Goal: Communication & Community: Answer question/provide support

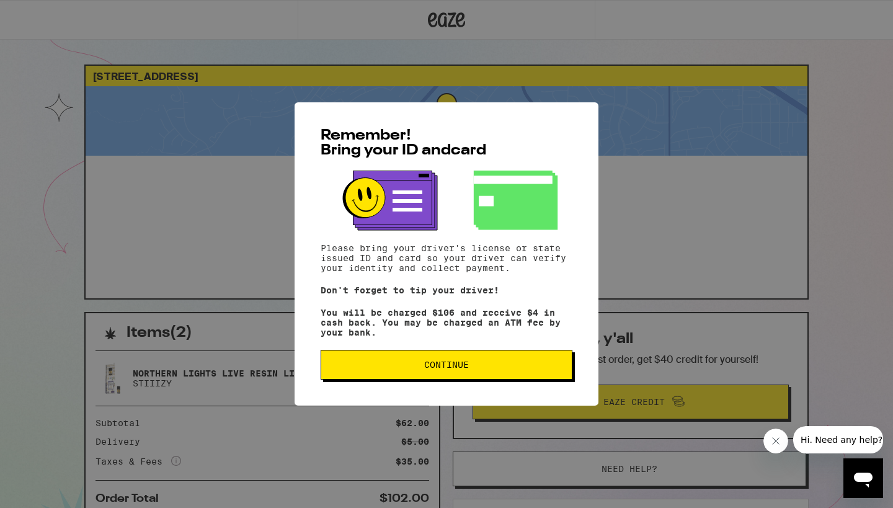
click at [844, 437] on span "Hi. Need any help?" at bounding box center [842, 440] width 82 height 10
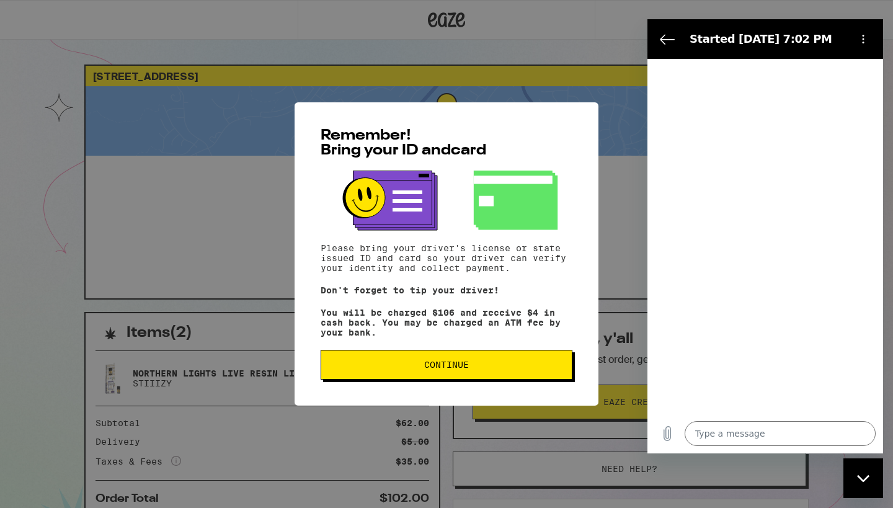
type textarea "x"
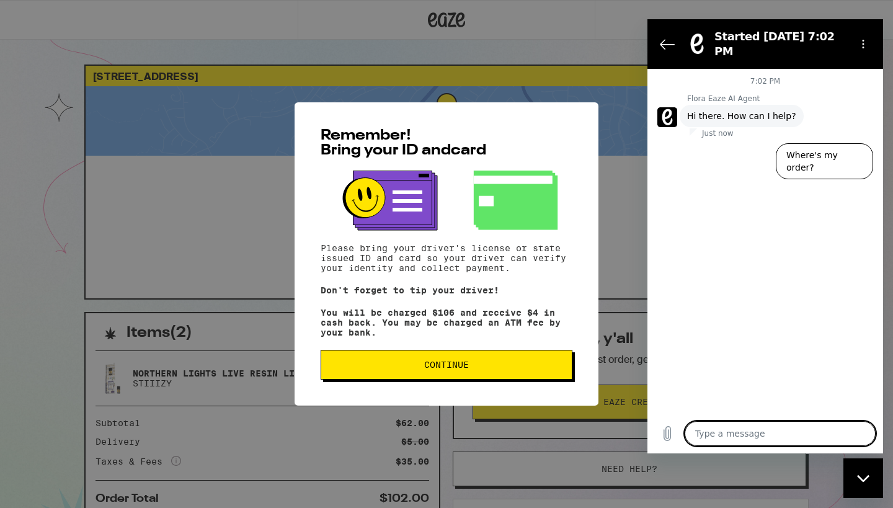
click at [703, 435] on textarea at bounding box center [780, 433] width 191 height 25
type textarea "I"
type textarea "x"
type textarea "I"
type textarea "x"
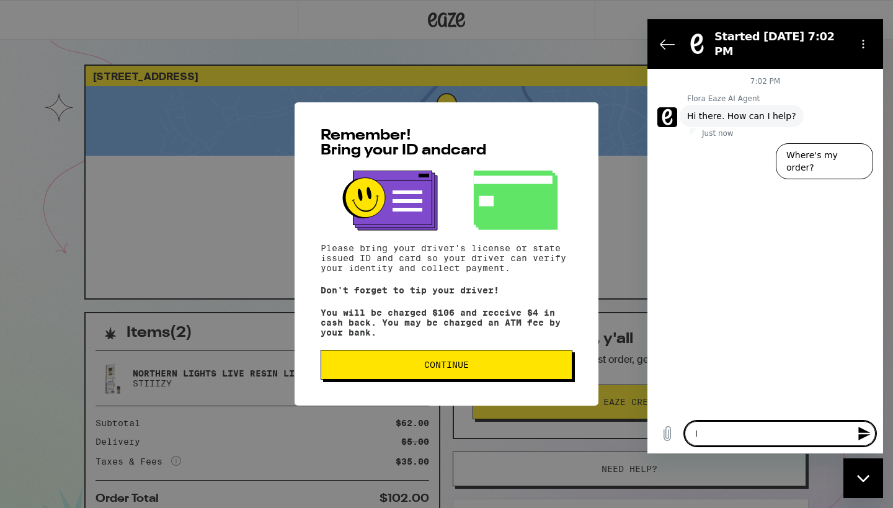
type textarea "I p"
type textarea "x"
type textarea "I pr"
type textarea "x"
type textarea "I p"
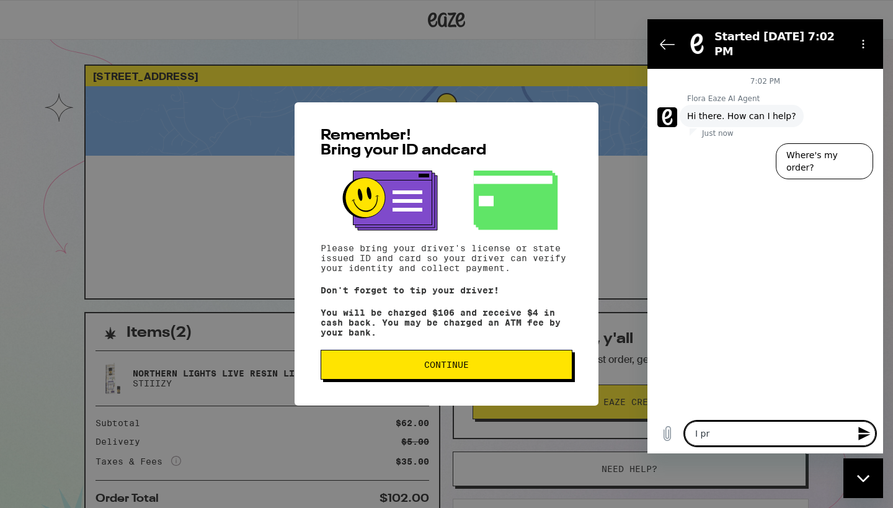
type textarea "x"
type textarea "I pu"
type textarea "x"
type textarea "I pur"
type textarea "x"
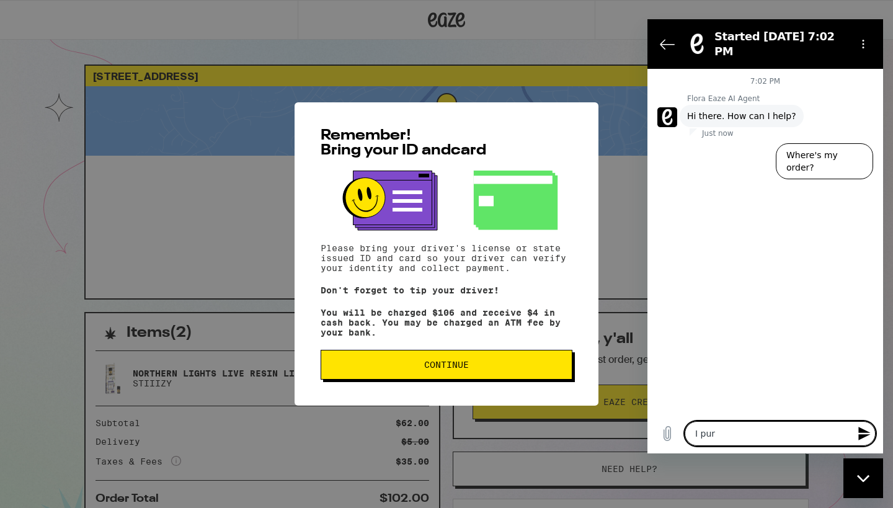
type textarea "I purc"
type textarea "x"
type textarea "I purch"
type textarea "x"
type textarea "I purcha"
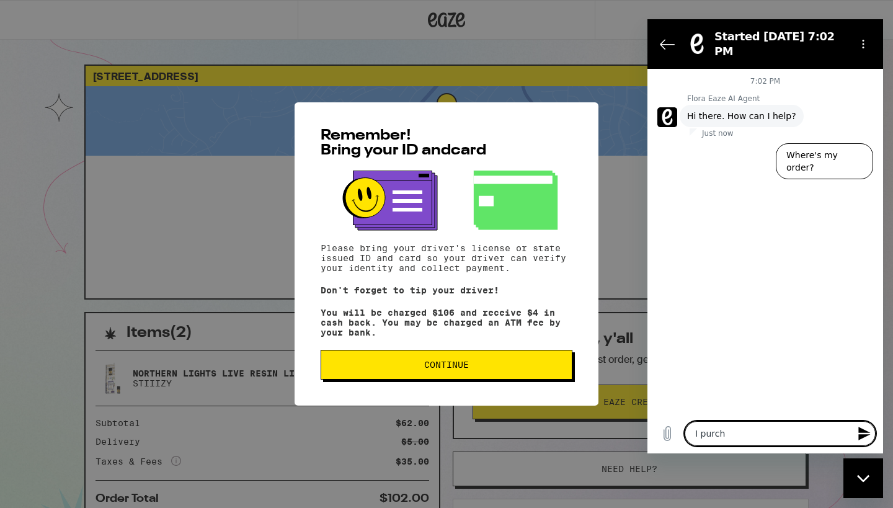
type textarea "x"
type textarea "I purchased"
type textarea "x"
type textarea "I purchased a"
type textarea "x"
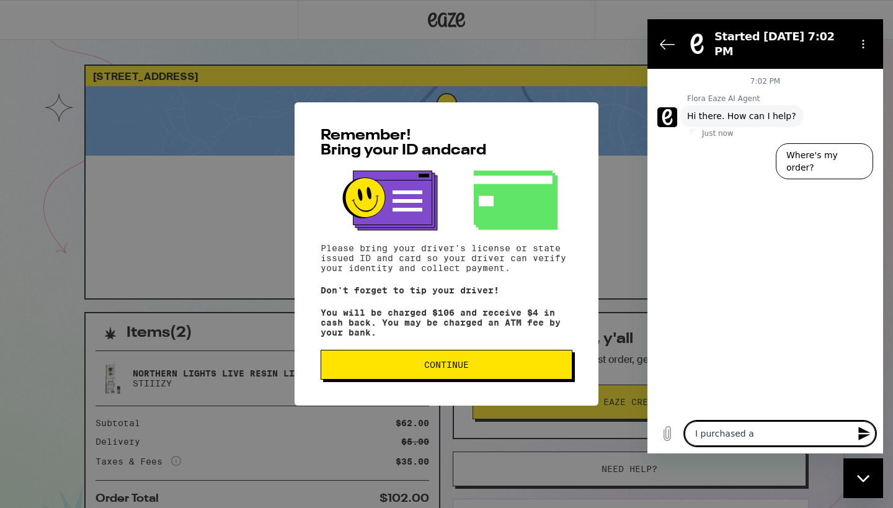
type textarea "I purchased a"
type textarea "x"
type textarea "I purchased a o"
type textarea "x"
type textarea "I purchased a"
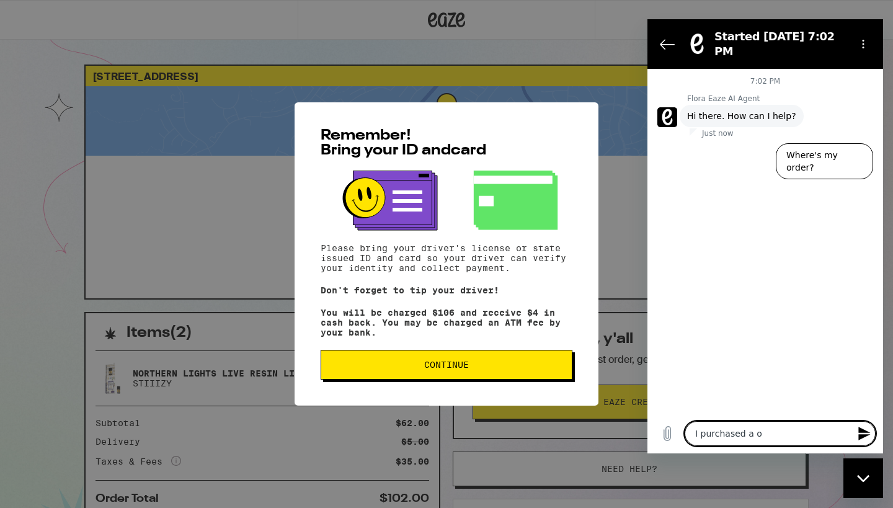
type textarea "x"
type textarea "I purchased a a"
type textarea "x"
type textarea "I purchased a a"
type textarea "x"
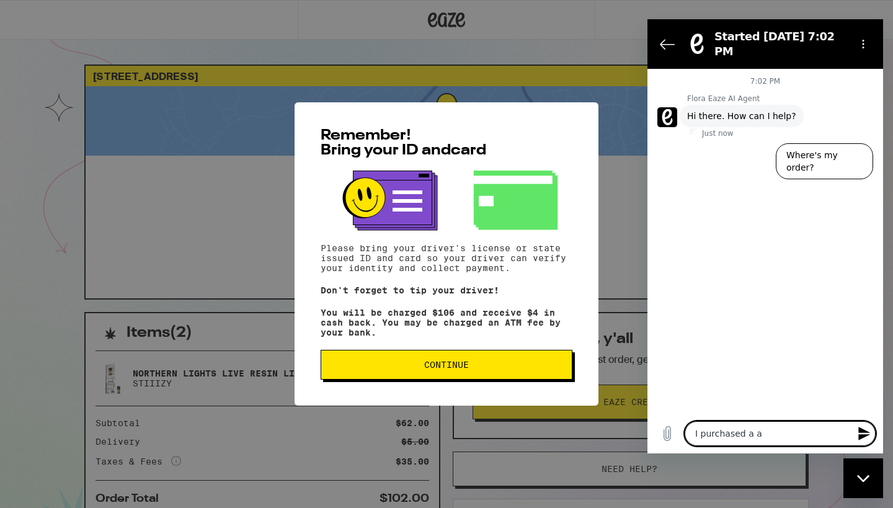
type textarea "I purchased a a S"
type textarea "x"
type textarea "I purchased a a St"
type textarea "x"
type textarea "I purchased a a Sti"
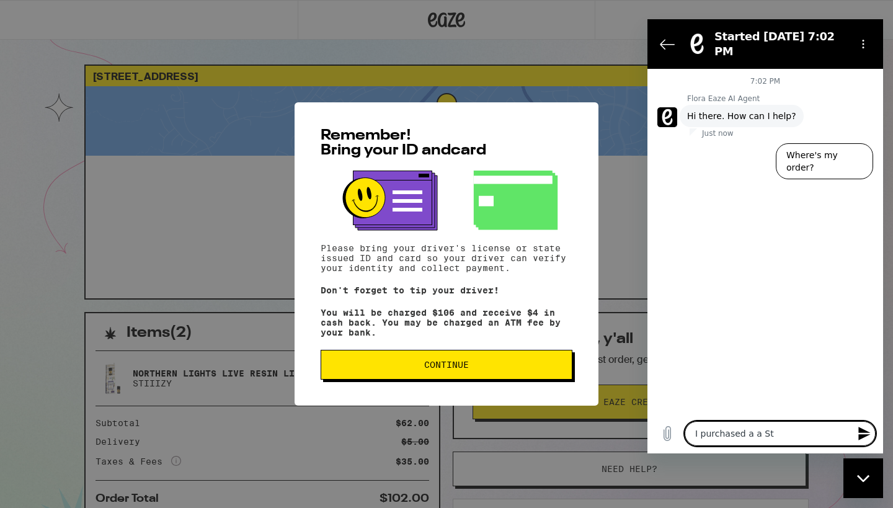
type textarea "x"
type textarea "I purchased a a Stii"
type textarea "x"
type textarea "I purchased a a Stiiz"
type textarea "x"
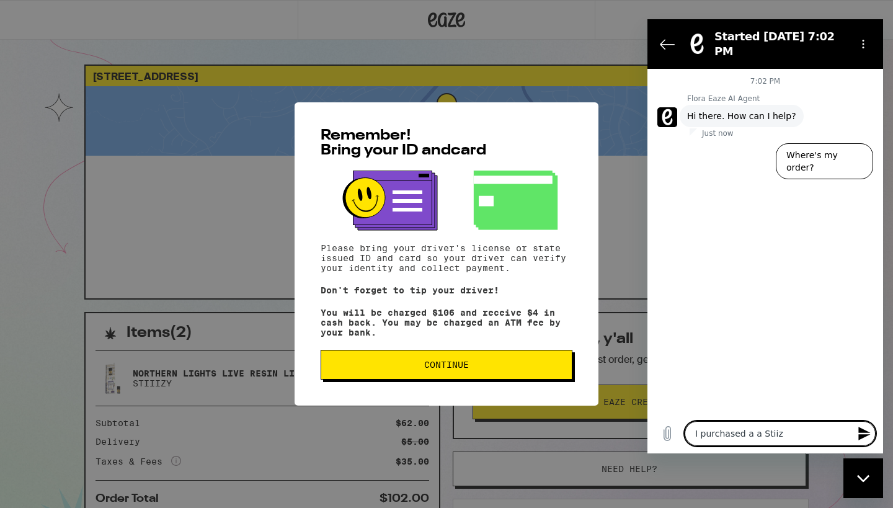
type textarea "I purchased a a Stiizz"
type textarea "x"
type textarea "I purchased a a Stiizzy"
type textarea "x"
type textarea "I purchased a a Stiizzy"
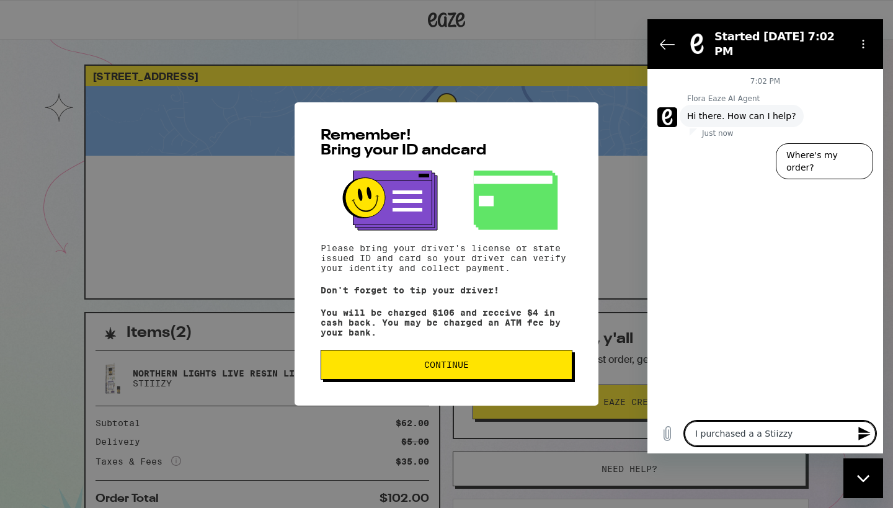
type textarea "x"
type textarea "I purchased a a Stiizzy P"
type textarea "x"
type textarea "I purchased a a Stiizzy Pd"
type textarea "x"
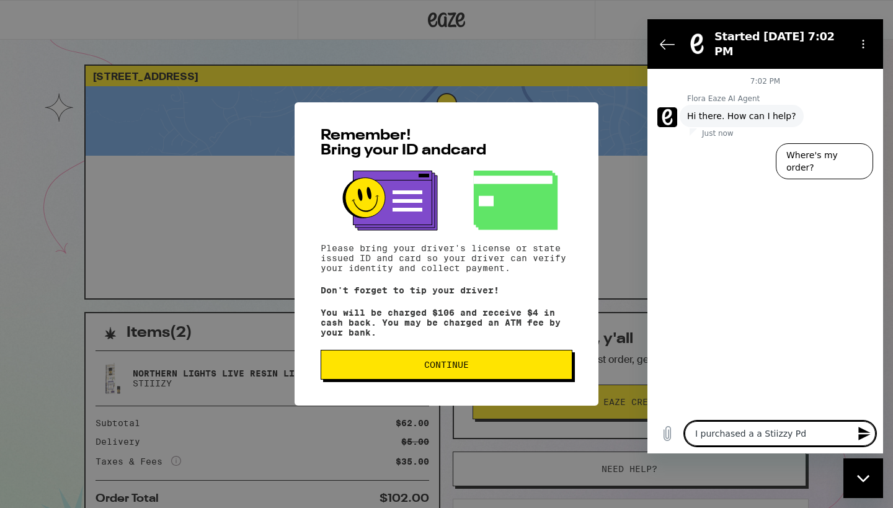
type textarea "I purchased a a Stiizzy Pd"
type textarea "x"
type textarea "I purchased a a Stiizzy Pd"
type textarea "x"
type textarea "I purchased a a Stiizzy P"
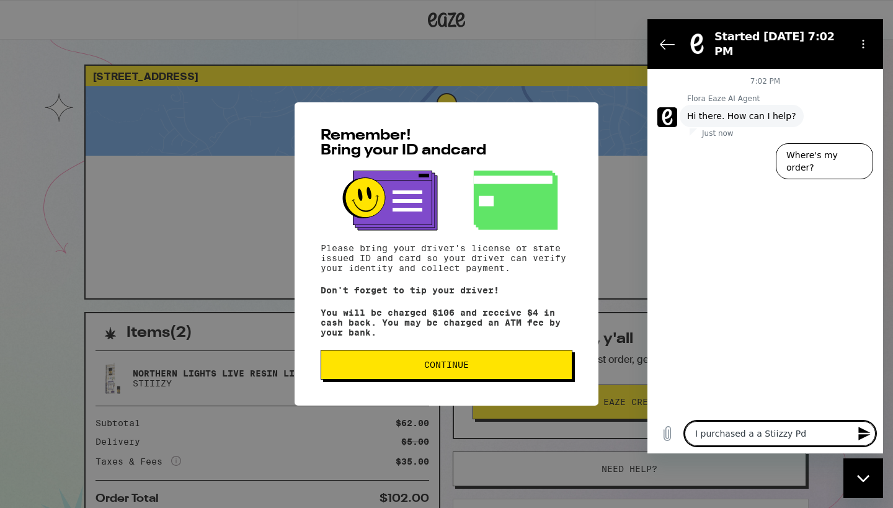
type textarea "x"
type textarea "I purchased a a Stiizzy Po"
type textarea "x"
type textarea "I purchased a a Stiizzy Pod"
type textarea "x"
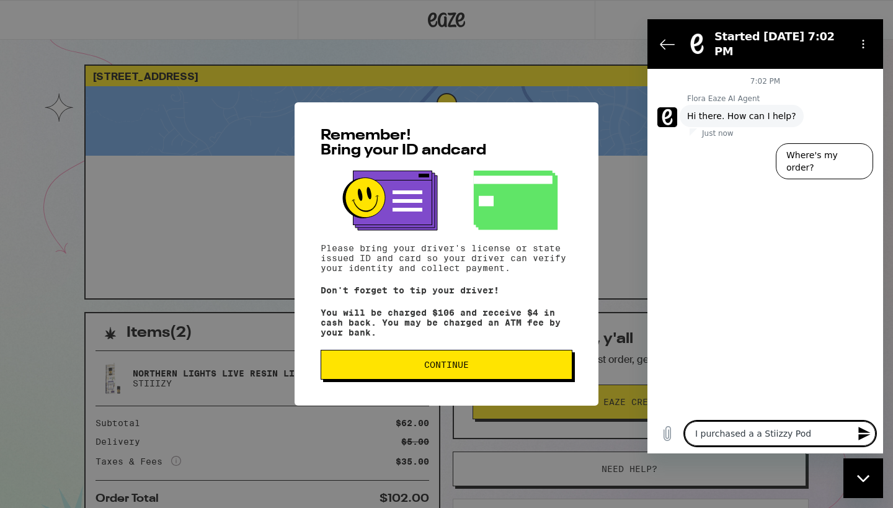
type textarea "I purchased a a Stiizzy Pod"
type textarea "x"
type textarea "I purchased a a Stiizzy Pod ("
type textarea "x"
type textarea "I purchased a a Stiizzy Pod ("
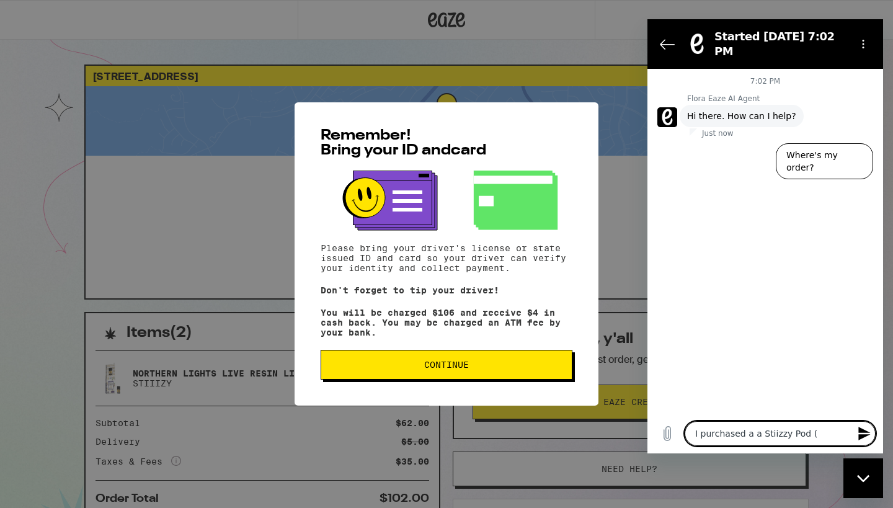
type textarea "x"
type textarea "I purchased a a Stiizzy Pod ("
type textarea "x"
type textarea "I purchased a a Stiizzy Pod (G"
type textarea "x"
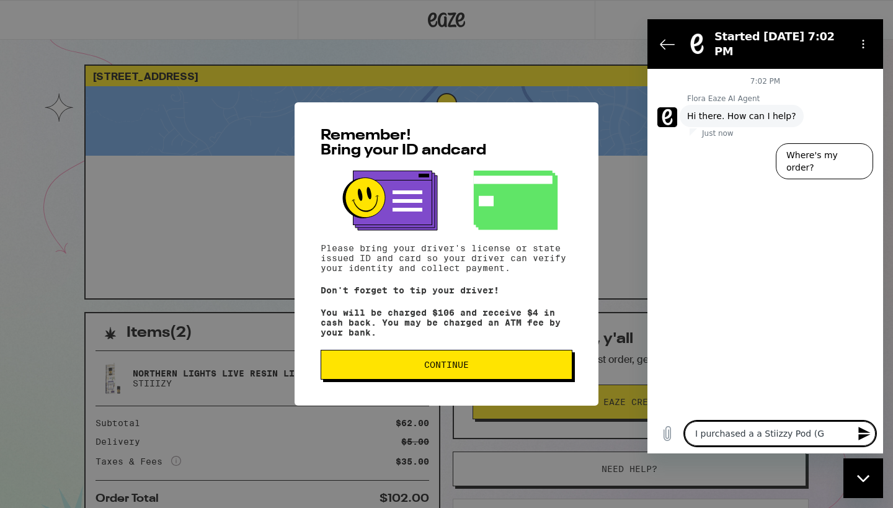
type textarea "I purchased a a Stiizzy Pod (Gr"
type textarea "x"
type textarea "I purchased a a Stiizzy Pod (Gre"
type textarea "x"
type textarea "I purchased a a Stiizzy Pod (Gree"
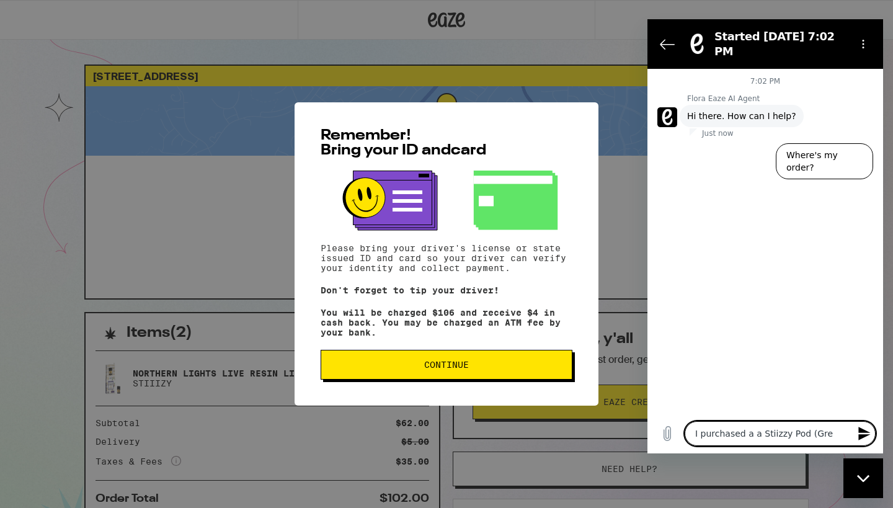
type textarea "x"
type textarea "I purchased a a Stiizzy Pod (Green"
type textarea "x"
type textarea "I purchased a a Stiizzy Pod (Green"
type textarea "x"
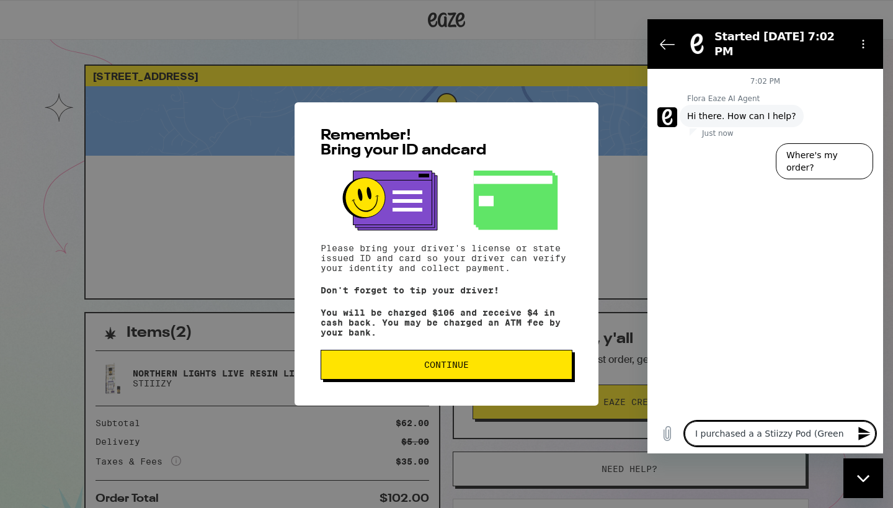
type textarea "I purchased a a Stiizzy Pod (Green C"
type textarea "x"
type textarea "I purchased a a Stiizzy Pod ([PERSON_NAME]"
type textarea "x"
type textarea "I purchased a a Stiizzy Pod (Green Cra"
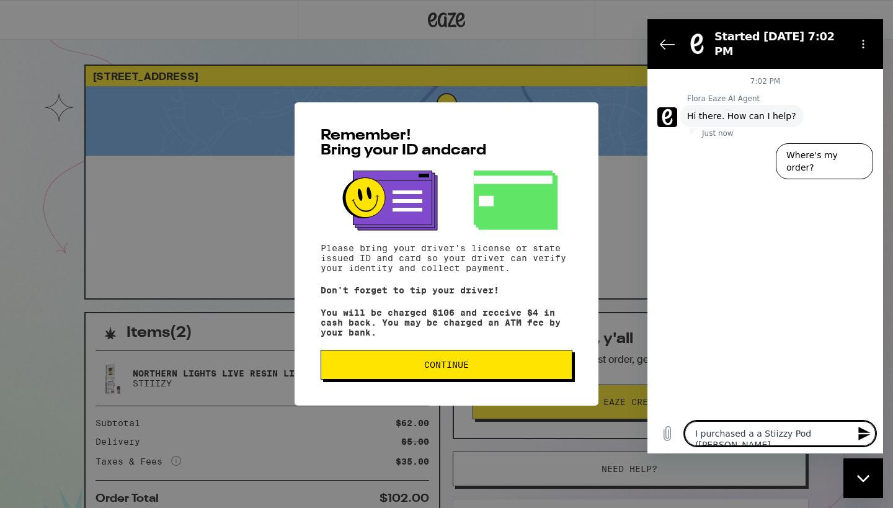
type textarea "x"
type textarea "I purchased a a Stiizzy Pod (Green Crac"
type textarea "x"
type textarea "I purchased a a Stiizzy Pod (Green Crack"
type textarea "x"
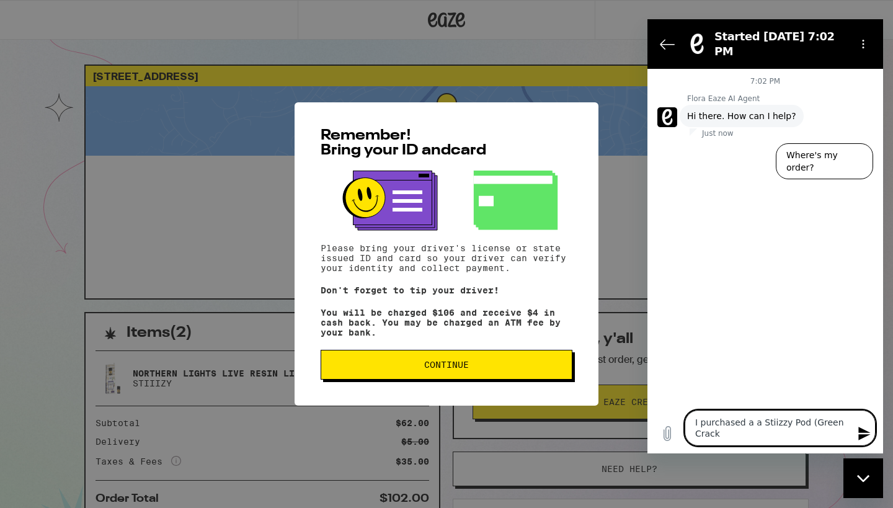
type textarea "I purchased a a Stiizzy Pod (Green Crack"
type textarea "x"
type textarea "I purchased a a Stiizzy Pod (Green Crack 1"
type textarea "x"
type textarea "I purchased a a Stiizzy Pod (Green Crack 1g"
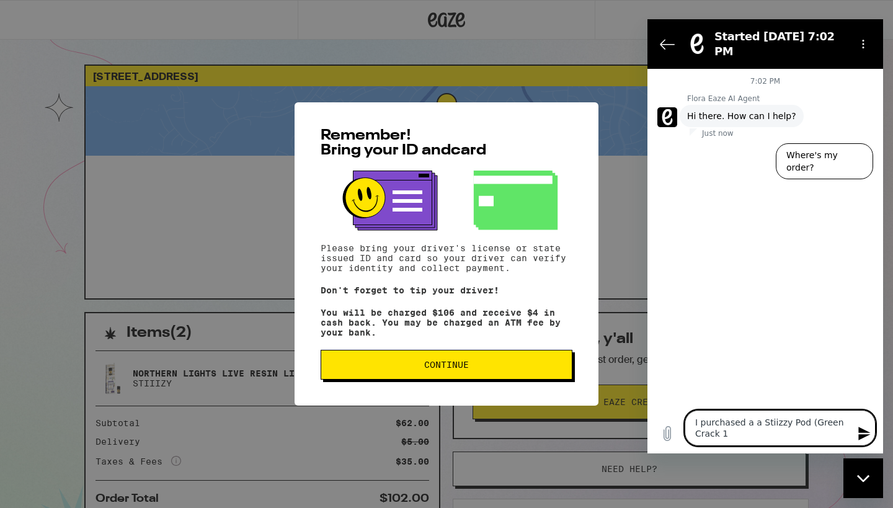
type textarea "x"
type textarea "I purchased a a Stiizzy Pod (Green Crack 1g)"
type textarea "x"
type textarea "I purchased a a Stiizzy Pod (Green Crack 1g)"
type textarea "x"
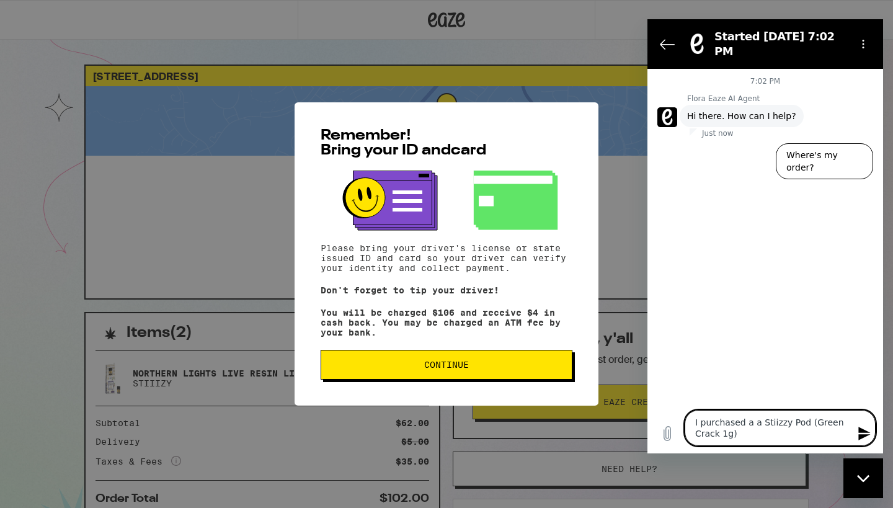
type textarea "I purchased a a Stiizzy Pod (Green Crack 1g) a"
type textarea "x"
type textarea "I purchased a a Stiizzy Pod (Green Crack 1g) an"
type textarea "x"
type textarea "I purchased a a Stiizzy Pod (Green Crack 1g) and"
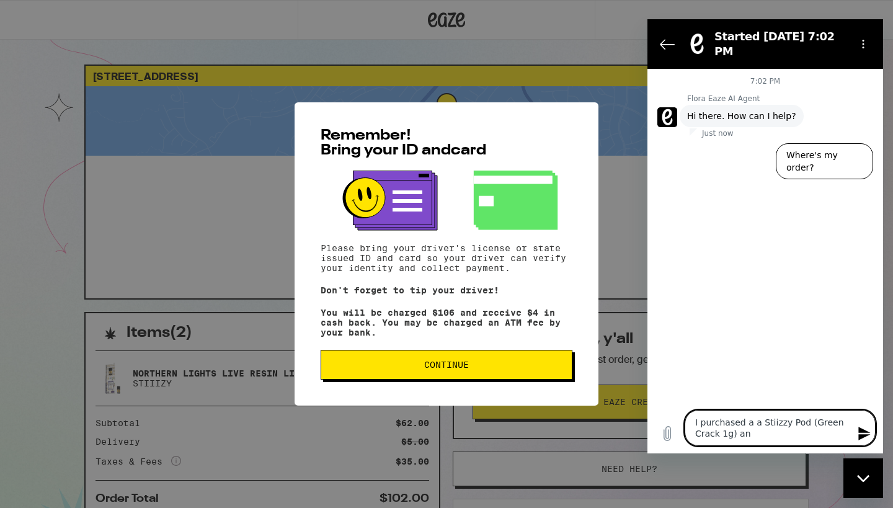
type textarea "x"
type textarea "I purchased a a Stiizzy Pod (Green Crack 1g) and"
type textarea "x"
type textarea "I purchased a a Stiizzy Pod (Green Crack 1g) and t"
type textarea "x"
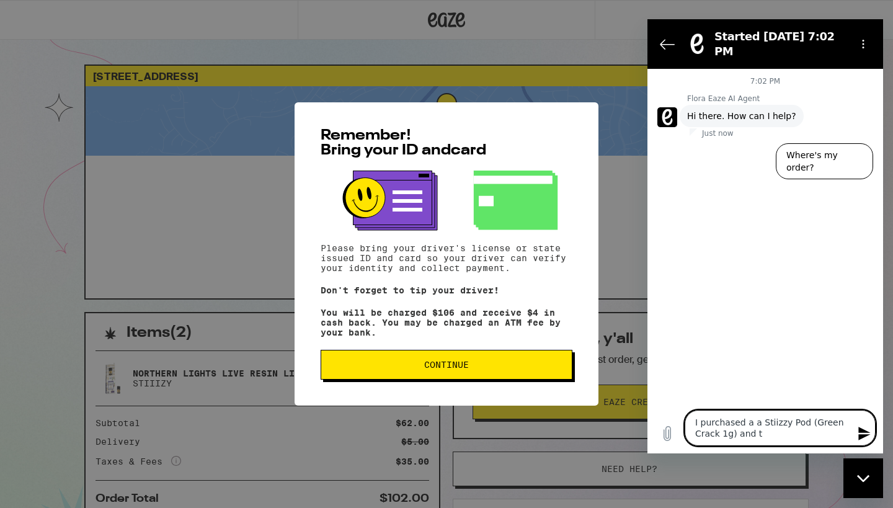
type textarea "I purchased a a Stiizzy Pod (Green Crack 1g) and th"
type textarea "x"
type textarea "I purchased a a Stiizzy Pod (Green Crack 1g) and the"
type textarea "x"
type textarea "I purchased a a Stiizzy Pod (Green Crack 1g) and the"
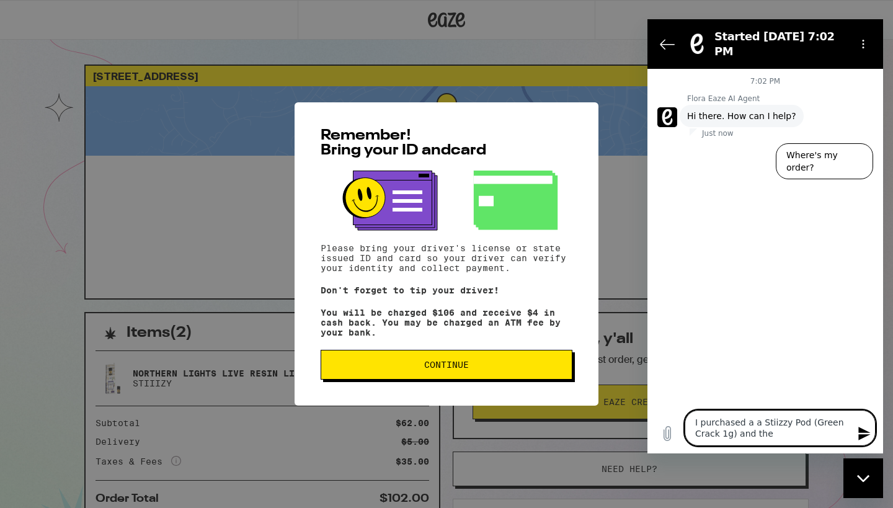
type textarea "x"
type textarea "I purchased a a Stiizzy Pod (Green Crack 1g) and the p"
type textarea "x"
type textarea "I purchased a a Stiizzy Pod (Green Crack 1g) and the pd"
type textarea "x"
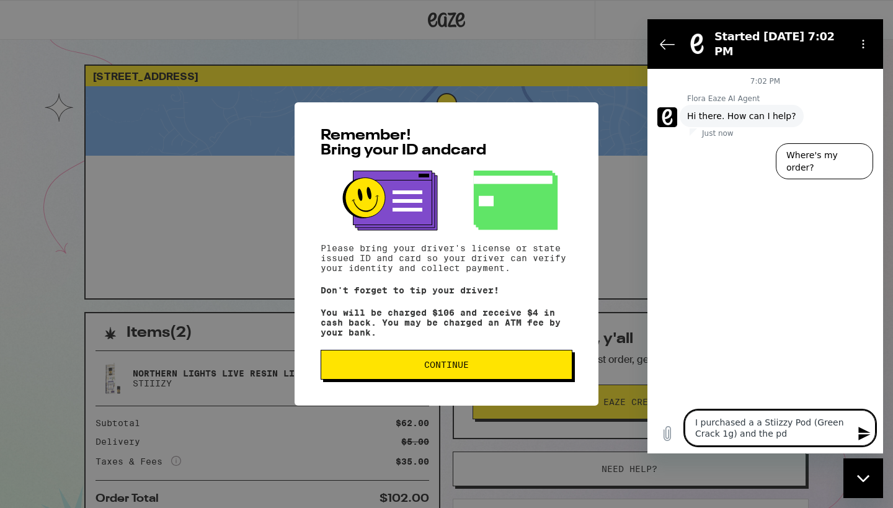
type textarea "I purchased a a Stiizzy Pod (Green Crack 1g) and the pdo"
type textarea "x"
type textarea "I purchased a a Stiizzy Pod (Green Crack 1g) and the pd"
type textarea "x"
type textarea "I purchased a a Stiizzy Pod (Green Crack 1g) and the p"
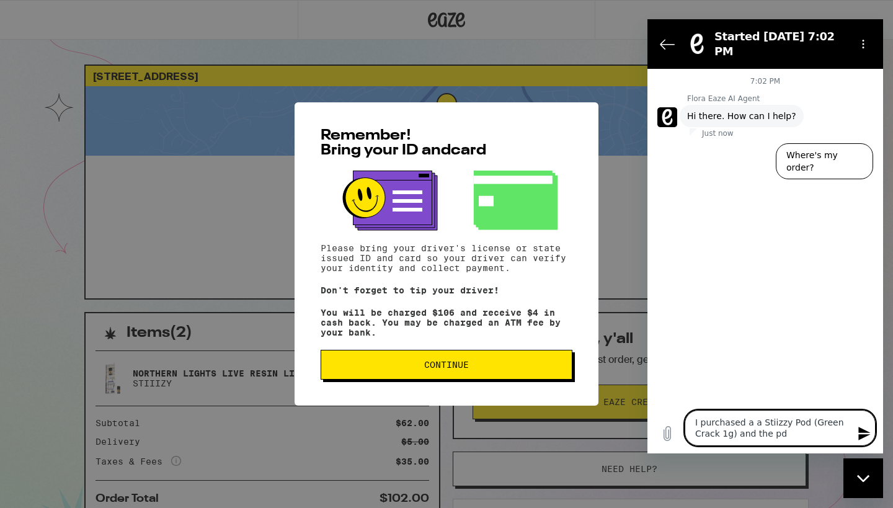
type textarea "x"
type textarea "I purchased a a Stiizzy Pod (Green Crack 1g) and the po"
type textarea "x"
type textarea "I purchased a a Stiizzy Pod (Green Crack 1g) and the pod"
type textarea "x"
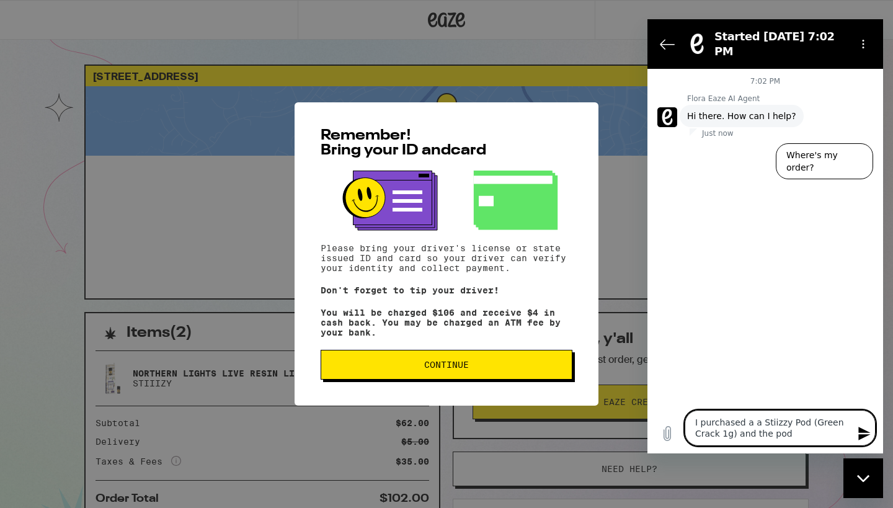
type textarea "I purchased a a Stiizzy Pod (Green Crack 1g) and the pod"
type textarea "x"
type textarea "I purchased a a Stiizzy Pod (Green Crack 1g) and the pod d"
type textarea "x"
type textarea "I purchased a a Stiizzy Pod (Green Crack 1g) and the pod do"
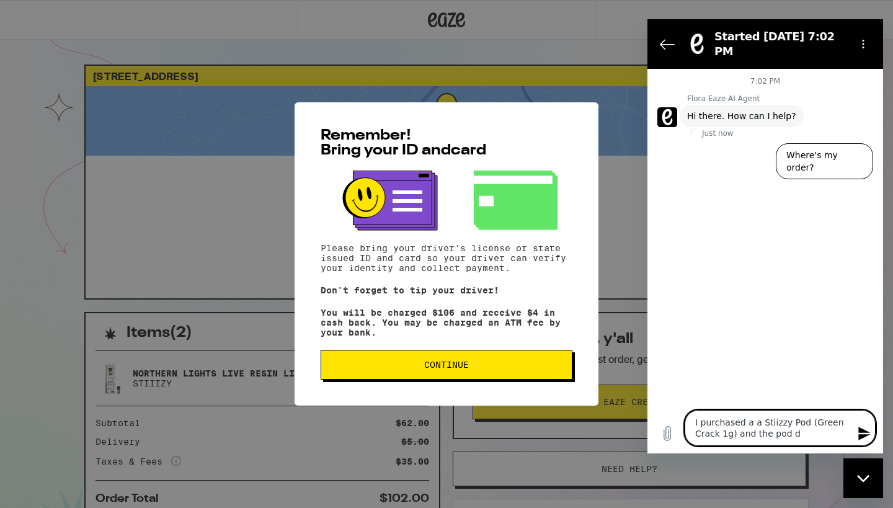
type textarea "x"
type textarea "I purchased a a Stiizzy Pod (Green Crack 1g) and the pod doe"
type textarea "x"
type textarea "I purchased a a Stiizzy Pod (Green Crack 1g) and the pod does"
type textarea "x"
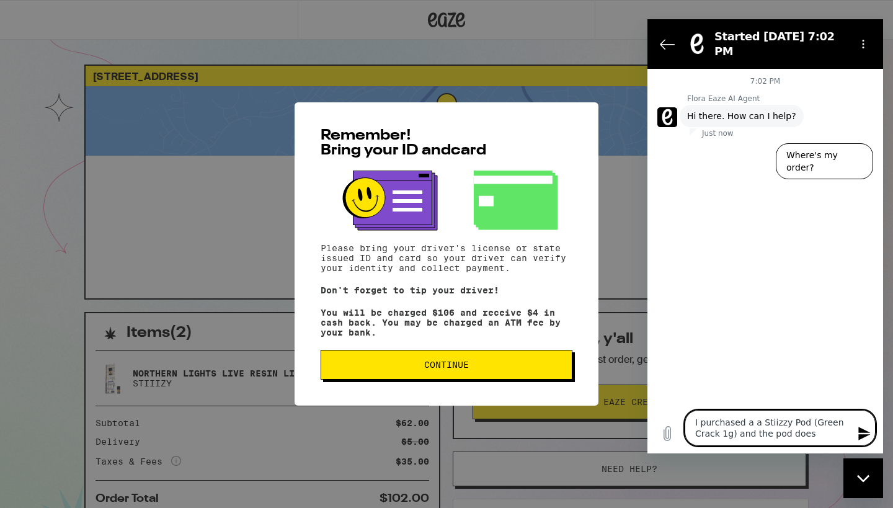
type textarea "I purchased a a Stiizzy Pod (Green Crack 1g) and the pod does"
type textarea "x"
type textarea "I purchased a a Stiizzy Pod (Green Crack 1g) and the pod does n"
type textarea "x"
type textarea "I purchased a a Stiizzy Pod (Green Crack 1g) and the pod does no"
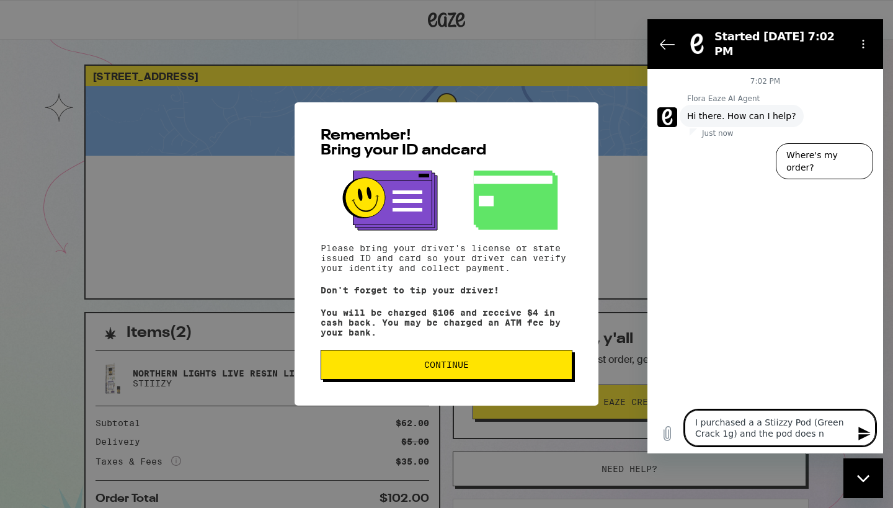
type textarea "x"
type textarea "I purchased a a Stiizzy Pod (Green Crack 1g) and the pod does not"
type textarea "x"
type textarea "I purchased a a Stiizzy Pod (Green Crack 1g) and the pod does not"
type textarea "x"
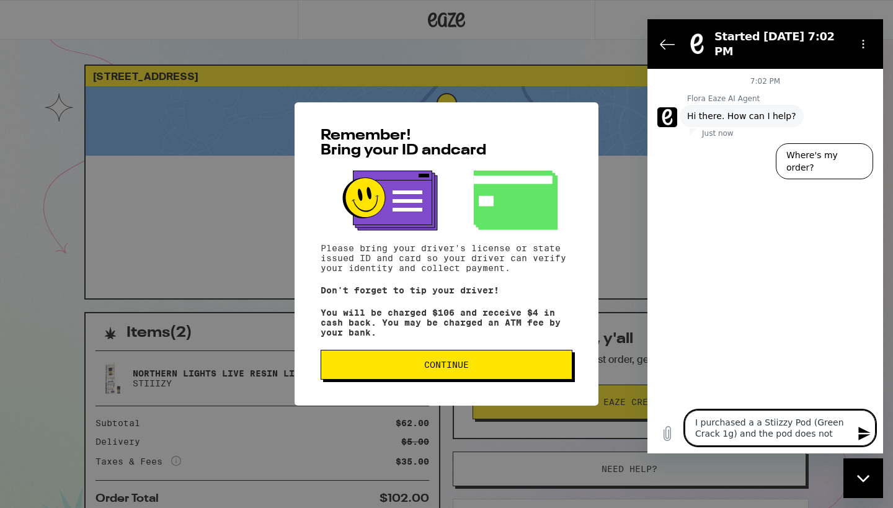
type textarea "I purchased a a Stiizzy Pod (Green Crack 1g) and the pod does not w"
type textarea "x"
type textarea "I purchased a a Stiizzy Pod (Green Crack 1g) and the pod does not wo"
type textarea "x"
type textarea "I purchased a a Stiizzy Pod (Green Crack 1g) and the pod does not wor"
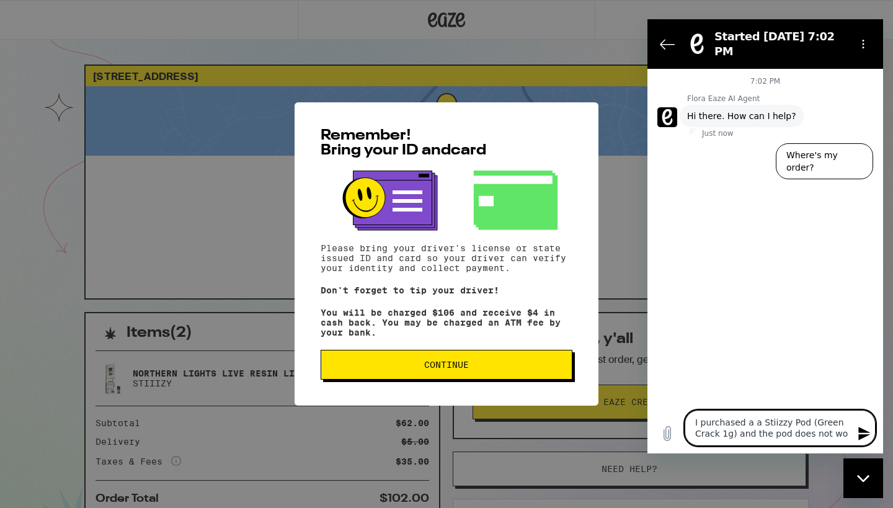
type textarea "x"
type textarea "I purchased a a Stiizzy Pod (Green Crack 1g) and the pod does not work"
type textarea "x"
type textarea "I purchased a a Stiizzy Pod (Green Crack 1g) and the pod does not work,"
type textarea "x"
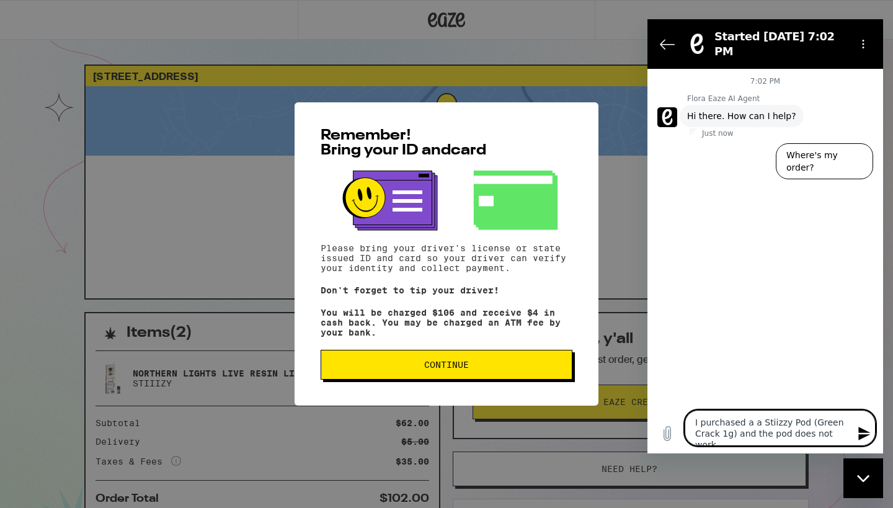
type textarea "I purchased a a Stiizzy Pod (Green Crack 1g) and the pod does not work,"
type textarea "x"
type textarea "I purchased a a Stiizzy Pod (Green Crack 1g) and the pod does not work, I"
type textarea "x"
type textarea "I purchased a a Stiizzy Pod (Green Crack 1g) and the pod does not work, I"
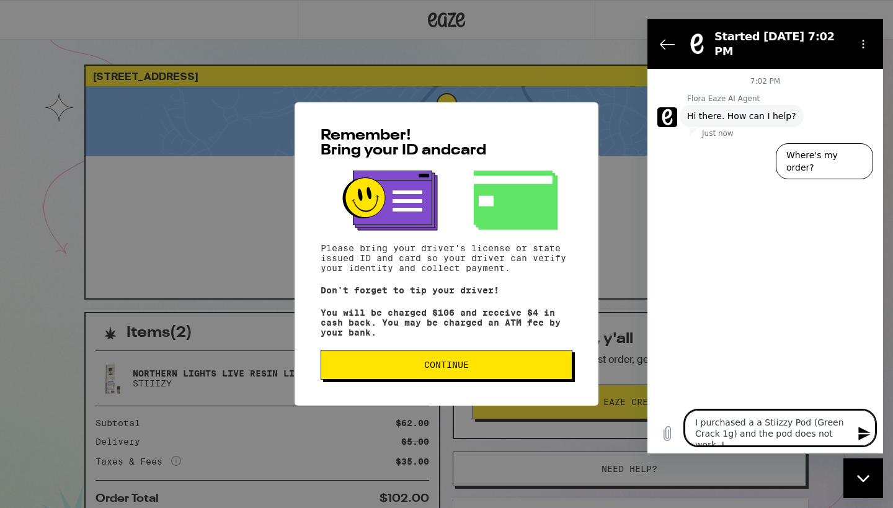
type textarea "x"
type textarea "I purchased a a Stiizzy Pod (Green Crack 1g) and the pod does not work, I h"
type textarea "x"
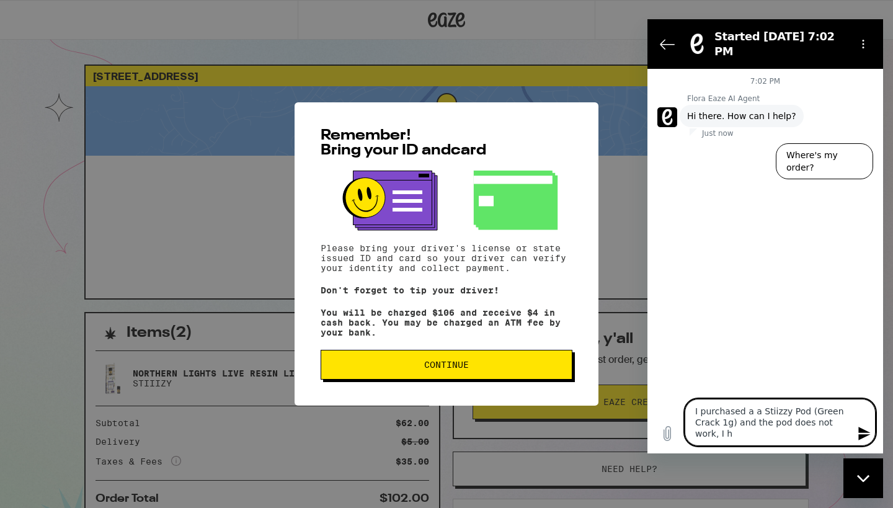
type textarea "I purchased a a Stiizzy Pod (Green Crack 1g) and the pod does not work, I ha"
type textarea "x"
type textarea "I purchased a a Stiizzy Pod (Green Crack 1g) and the pod does not work, I hav"
type textarea "x"
type textarea "I purchased a a Stiizzy Pod (Green Crack 1g) and the pod does not work, I have"
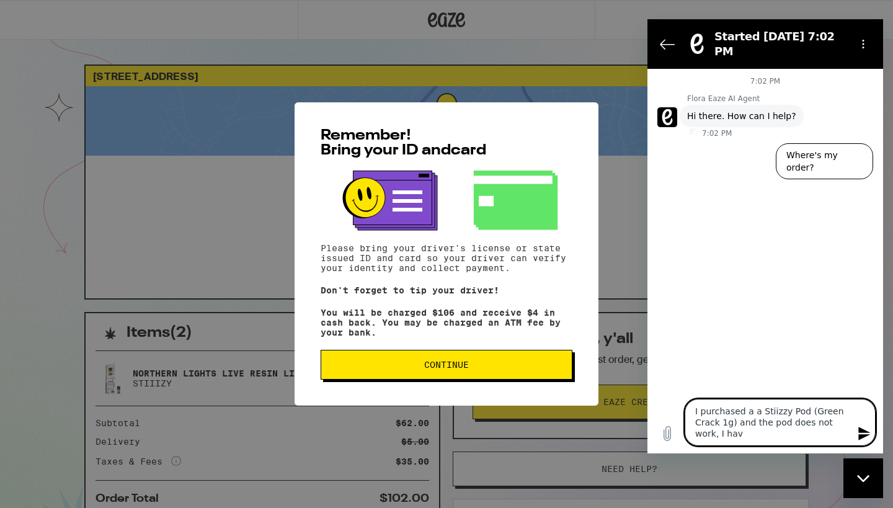
type textarea "x"
type textarea "I purchased a a Stiizzy Pod (Green Crack 1g) and the pod does not work, I have"
type textarea "x"
type textarea "I purchased a a Stiizzy Pod (Green Crack 1g) and the pod does not work, I have a"
type textarea "x"
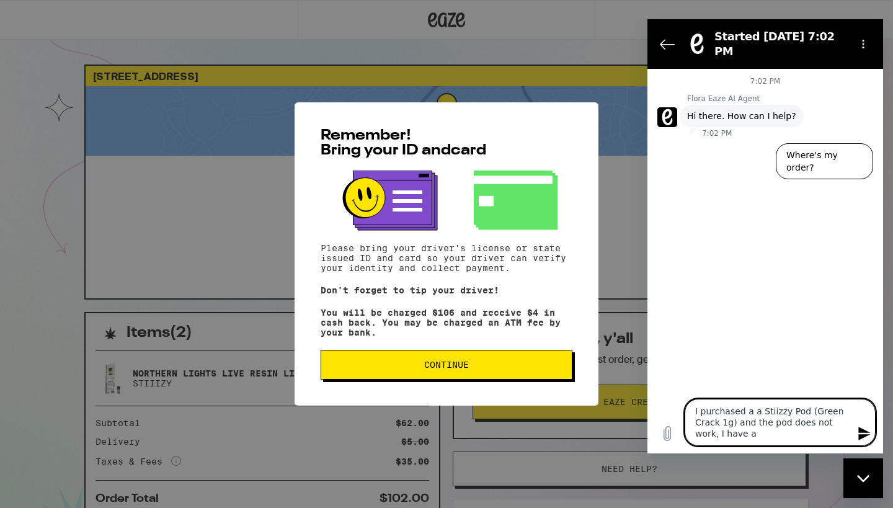
type textarea "I purchased a a Stiizzy Pod (Green Crack 1g) and the pod does not work, I have …"
type textarea "x"
type textarea "I purchased a a Stiizzy Pod (Green Crack 1g) and the pod does not work, I have …"
type textarea "x"
type textarea "I purchased a a Stiizzy Pod (Green Crack 1g) and the pod does not work, I have …"
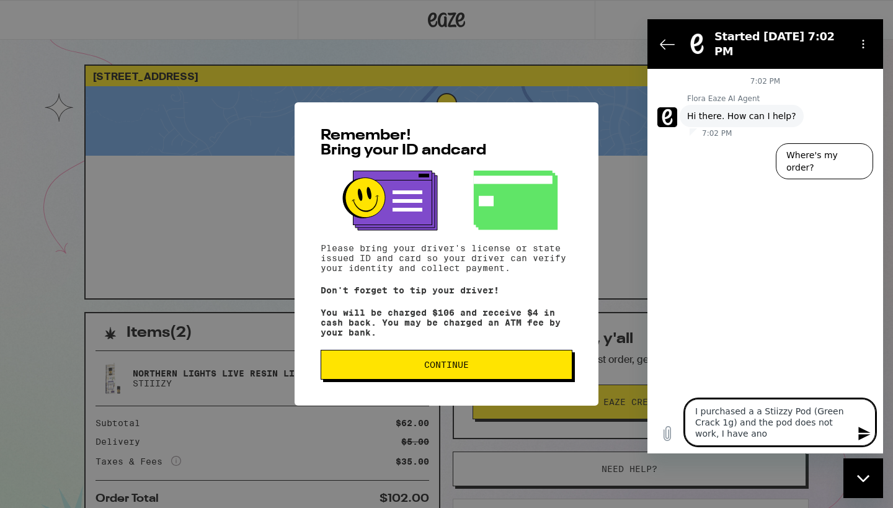
type textarea "x"
type textarea "I purchased a a Stiizzy Pod (Green Crack 1g) and the pod does not work, I have …"
type textarea "x"
type textarea "I purchased a a Stiizzy Pod (Green Crack 1g) and the pod does not work, I have …"
type textarea "x"
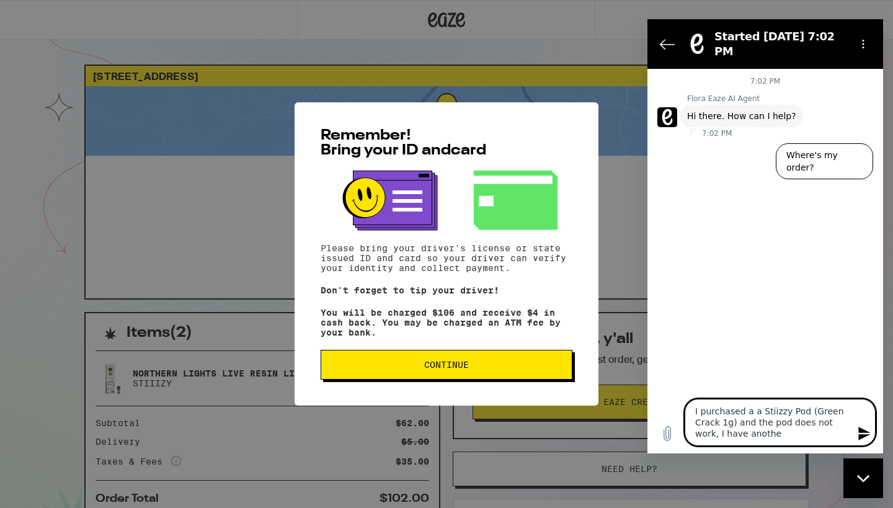
type textarea "I purchased a a Stiizzy Pod (Green Crack 1g) and the pod does not work, I have …"
type textarea "x"
type textarea "I purchased a a Stiizzy Pod (Green Crack 1g) and the pod does not work, I have …"
type textarea "x"
type textarea "I purchased a a Stiizzy Pod (Green Crack 1g) and the pod does not work, I have …"
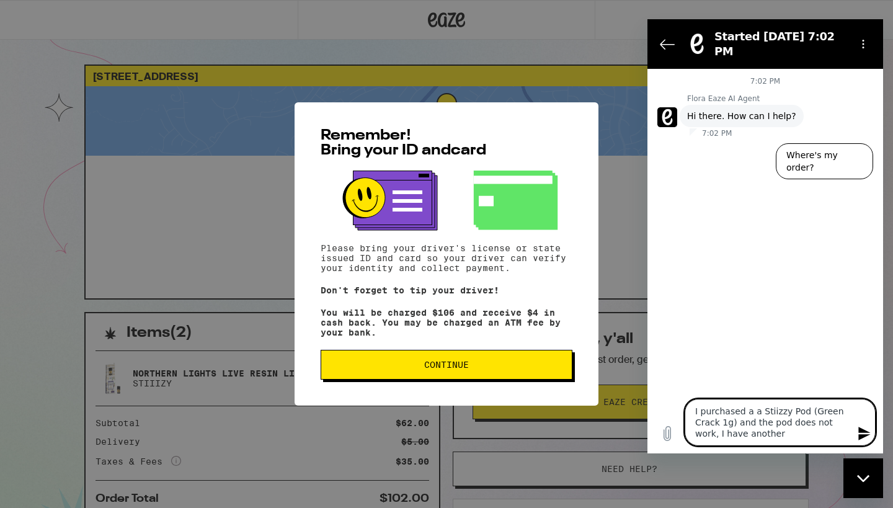
type textarea "x"
type textarea "I purchased a a Stiizzy Pod (Green Crack 1g) and the pod does not work, I have …"
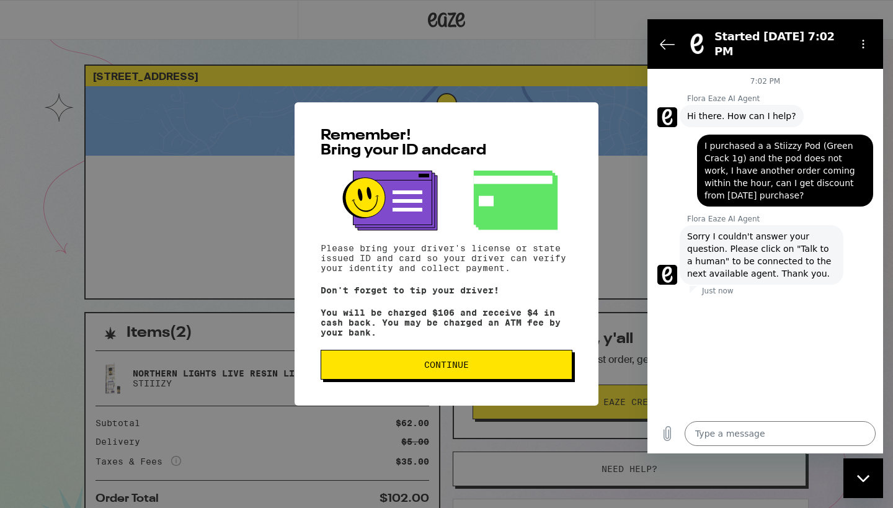
drag, startPoint x: 705, startPoint y: 137, endPoint x: 792, endPoint y: 192, distance: 102.7
click at [792, 192] on div "says: I purchased a a Stiizzy Pod (Green Crack 1g) and the pod does not work, I…" at bounding box center [785, 171] width 176 height 72
copy span "I purchased a a Stiizzy Pod (Green Crack 1g) and the pod does not work, I have …"
click at [693, 433] on textarea at bounding box center [780, 433] width 191 height 25
paste textarea "I purchased a a Stiizzy Pod (Green Crack 1g) and the pod does not work, I have …"
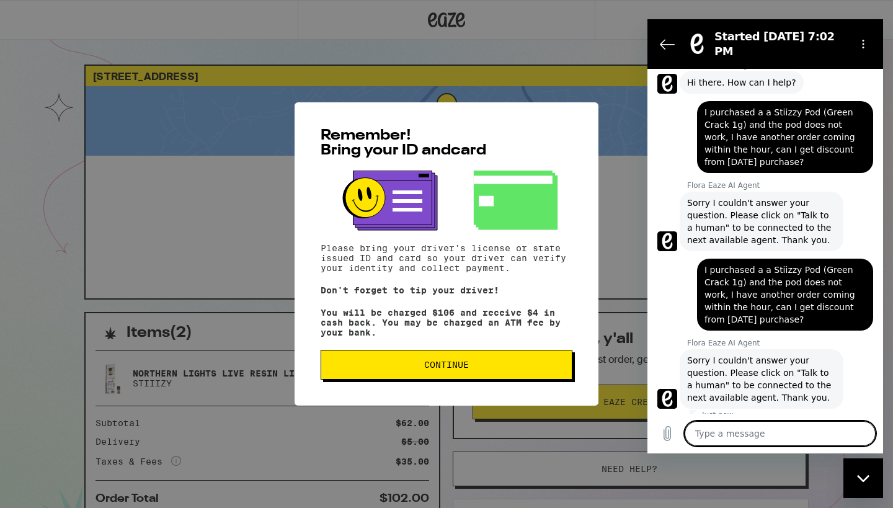
scroll to position [33, 0]
click at [667, 430] on icon "Upload file" at bounding box center [667, 433] width 15 height 15
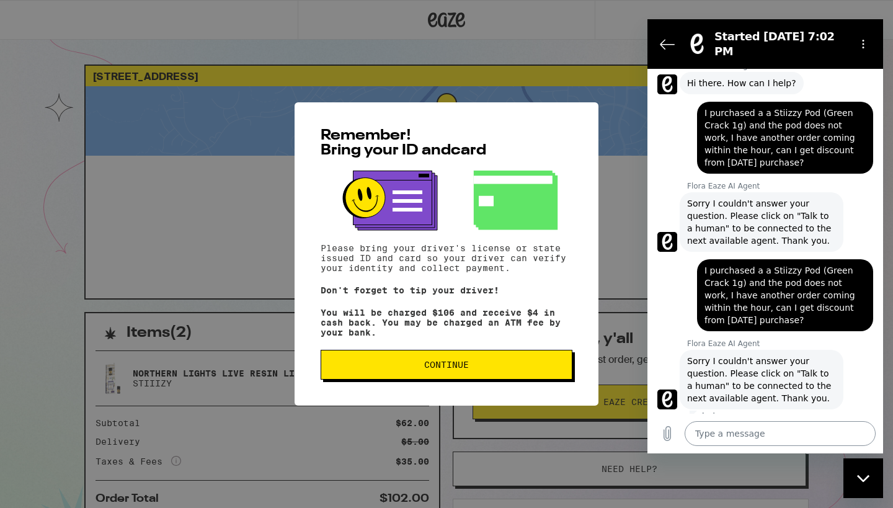
click at [699, 433] on textarea at bounding box center [780, 433] width 191 height 25
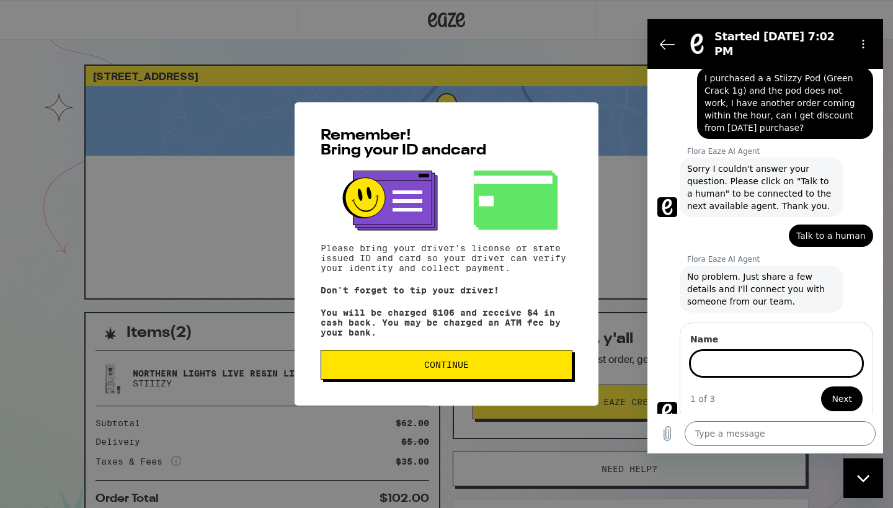
scroll to position [224, 0]
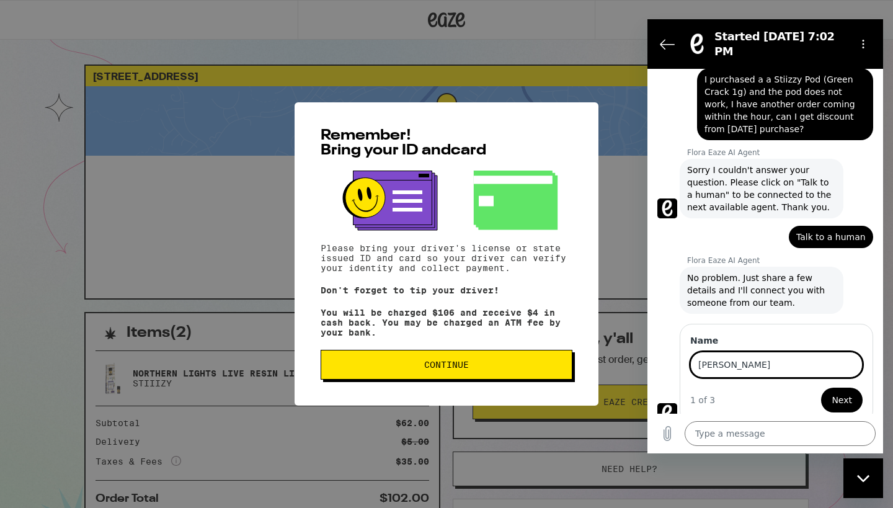
click at [843, 390] on button "Next" at bounding box center [843, 400] width 42 height 25
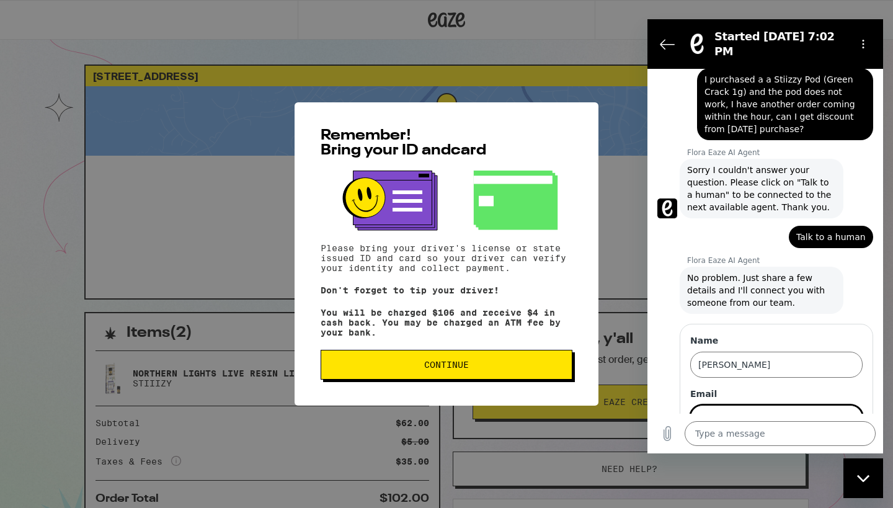
scroll to position [277, 0]
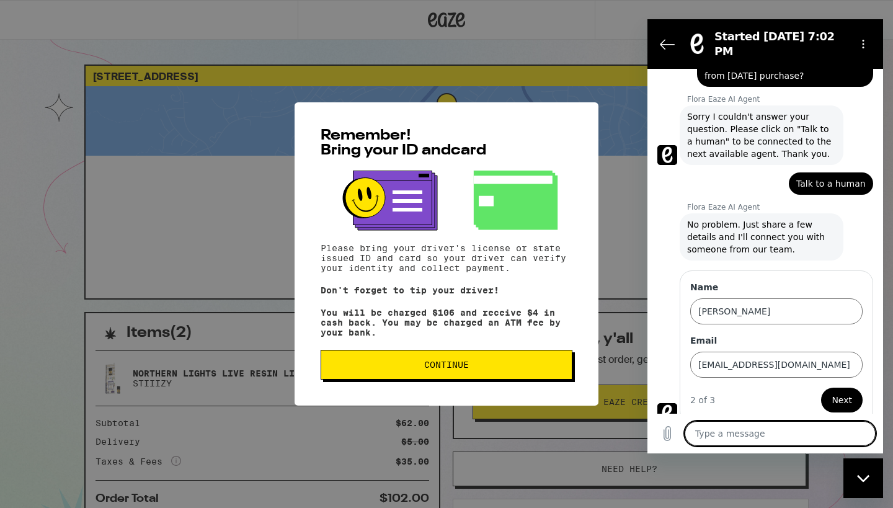
click at [700, 426] on textarea at bounding box center [780, 433] width 191 height 25
paste textarea "I purchased a a Stiizzy Pod (Green Crack 1g) and the pod does not work, I have …"
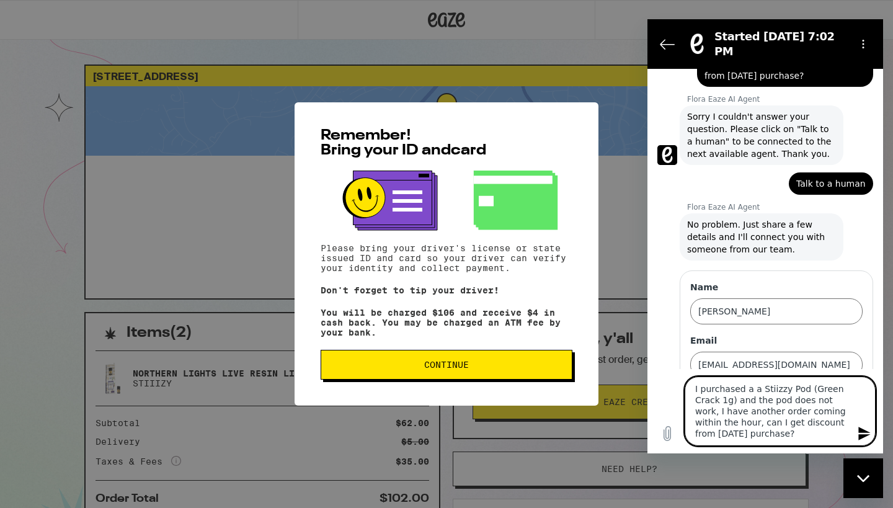
click at [741, 436] on textarea "I purchased a a Stiizzy Pod (Green Crack 1g) and the pod does not work, I have …" at bounding box center [780, 411] width 191 height 69
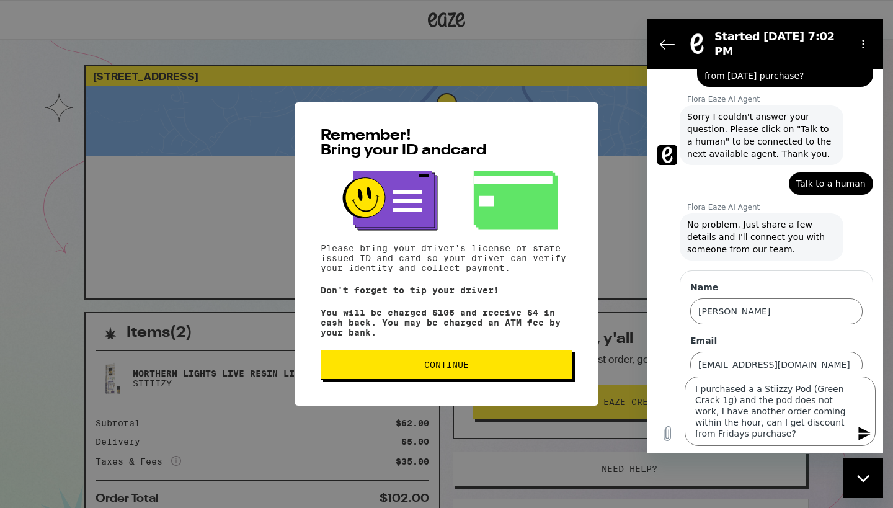
click at [863, 432] on icon "Send message" at bounding box center [865, 434] width 12 height 14
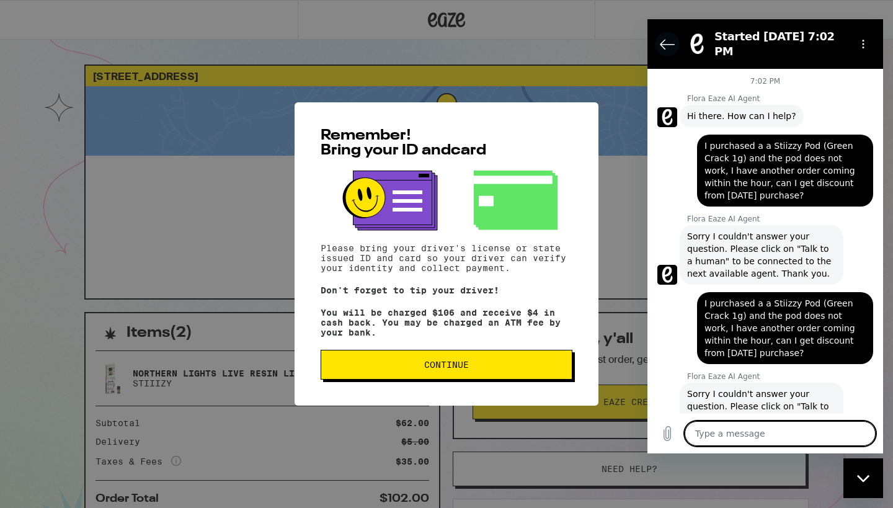
click at [663, 40] on icon "Back to the conversation list" at bounding box center [668, 44] width 14 height 9
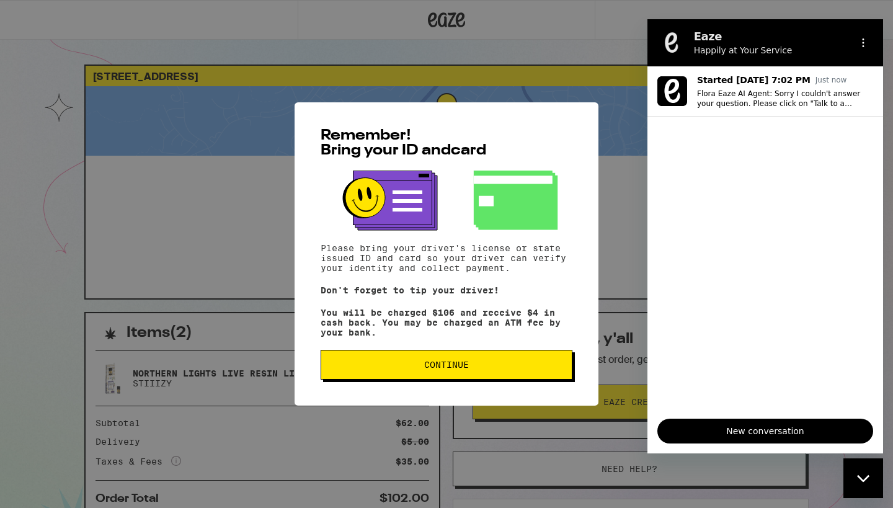
click at [746, 433] on span "New conversation" at bounding box center [765, 431] width 195 height 15
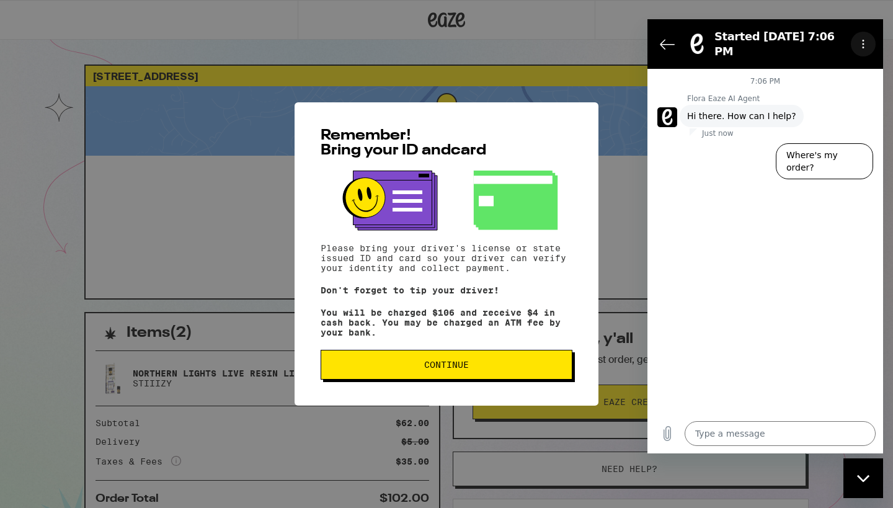
click at [864, 40] on circle "Options menu" at bounding box center [864, 41] width 2 height 2
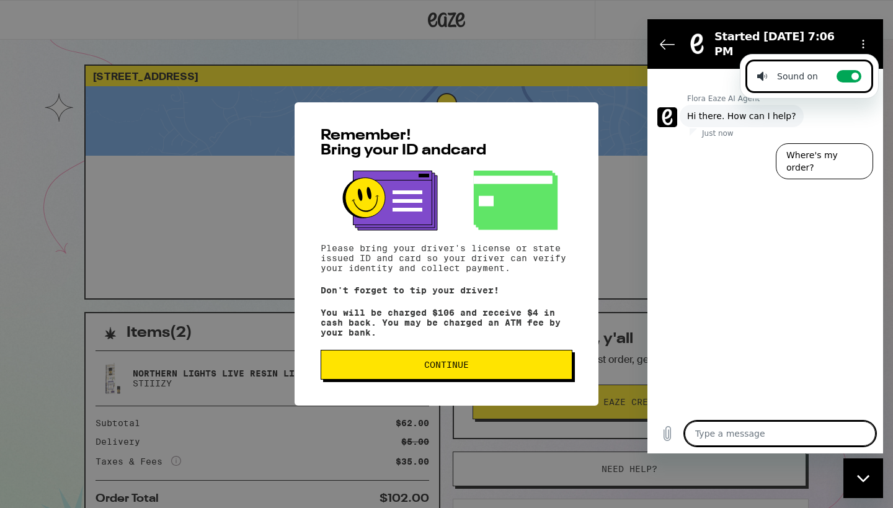
click at [693, 436] on textarea at bounding box center [780, 433] width 191 height 25
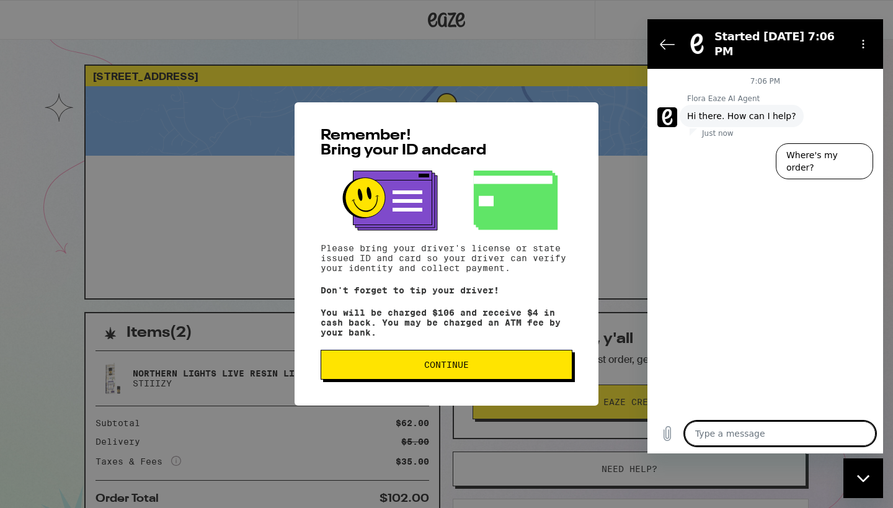
click at [694, 431] on textarea at bounding box center [780, 433] width 191 height 25
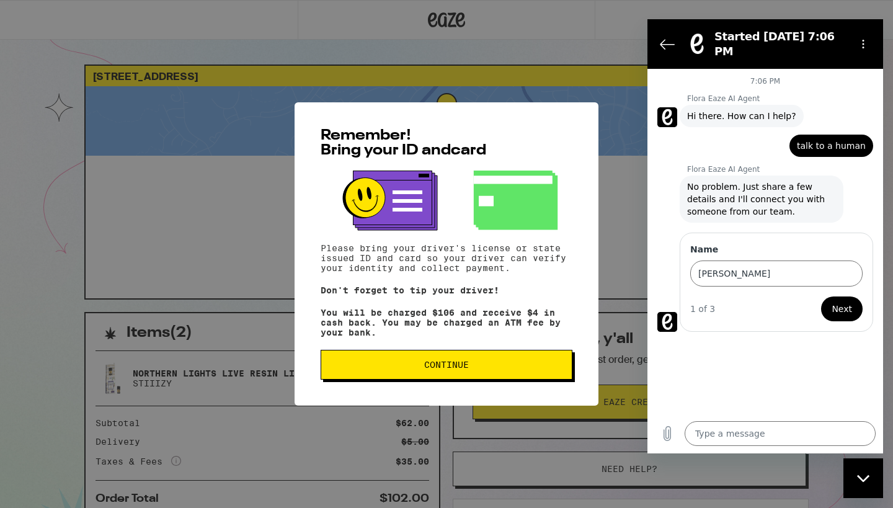
click at [840, 302] on span "Next" at bounding box center [842, 309] width 20 height 15
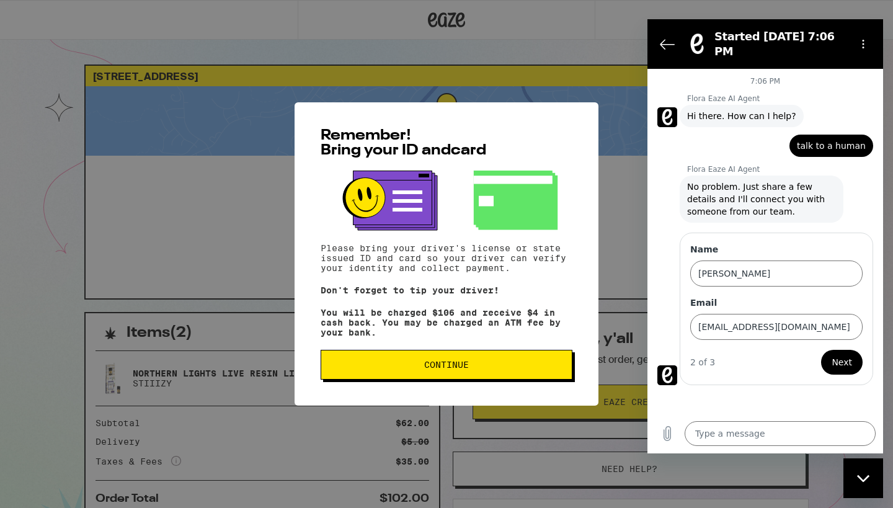
click at [836, 355] on span "Next" at bounding box center [842, 362] width 20 height 15
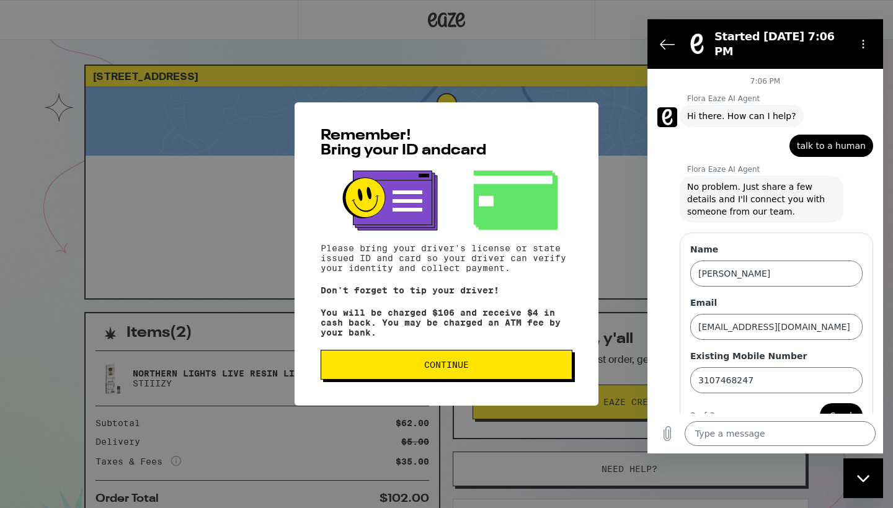
click at [842, 408] on span "Send" at bounding box center [842, 415] width 22 height 15
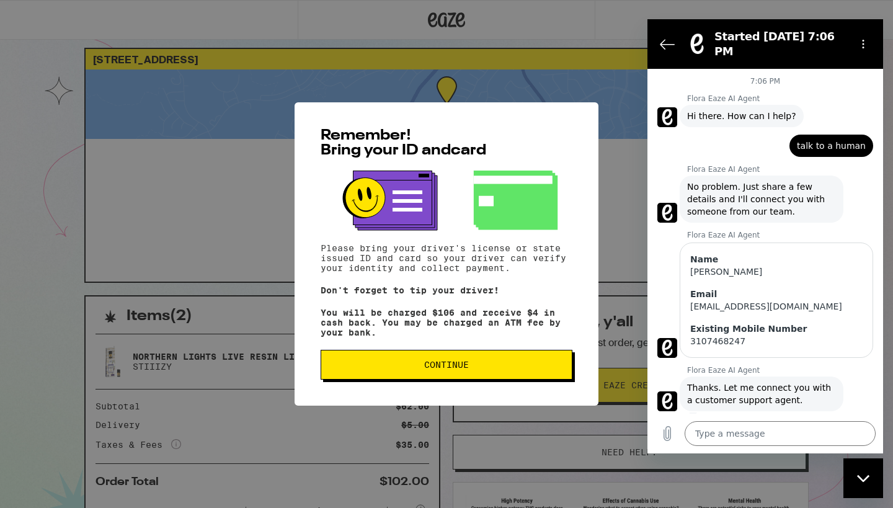
scroll to position [2, 0]
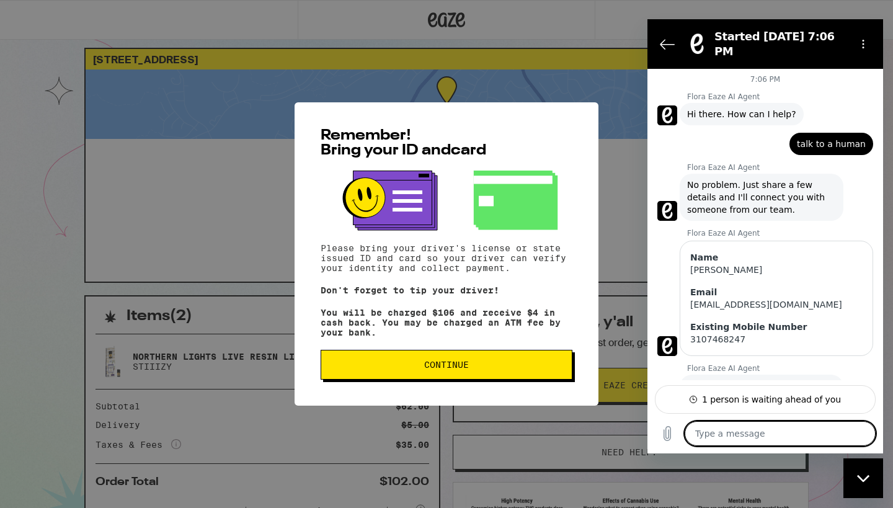
click at [694, 435] on textarea at bounding box center [780, 433] width 191 height 25
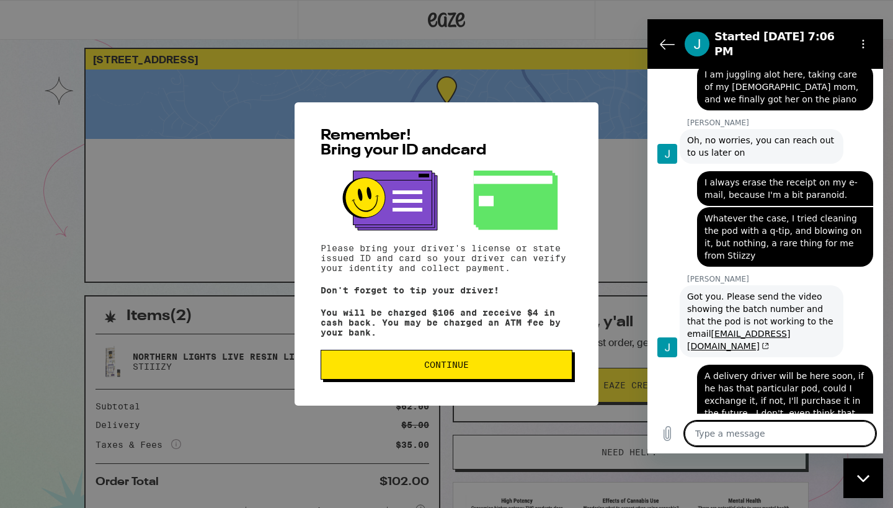
scroll to position [782, 0]
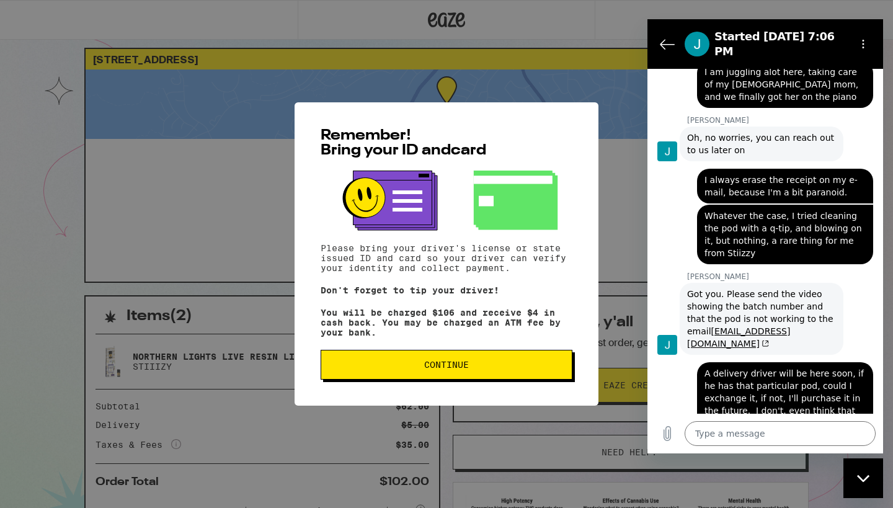
click at [416, 362] on button "Continue" at bounding box center [447, 365] width 252 height 30
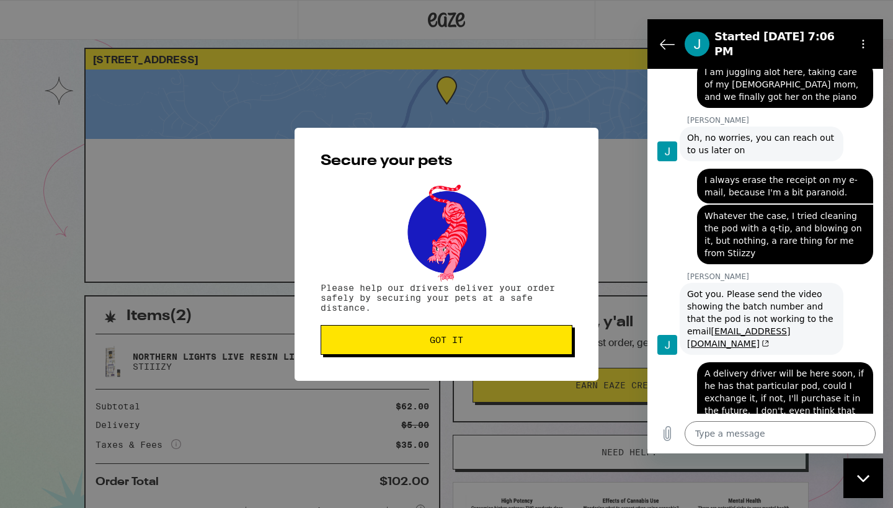
click at [426, 344] on span "Got it" at bounding box center [446, 340] width 231 height 9
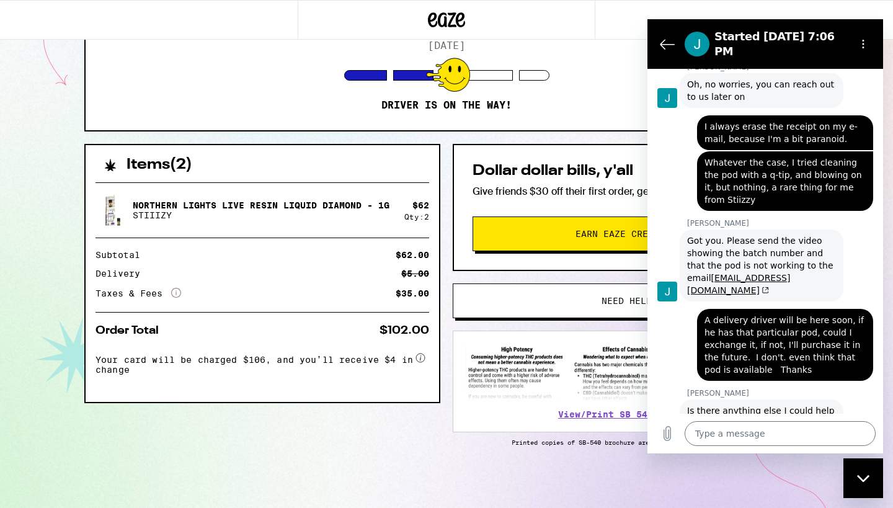
scroll to position [171, 0]
click at [864, 475] on icon "Close messaging window" at bounding box center [864, 479] width 13 height 8
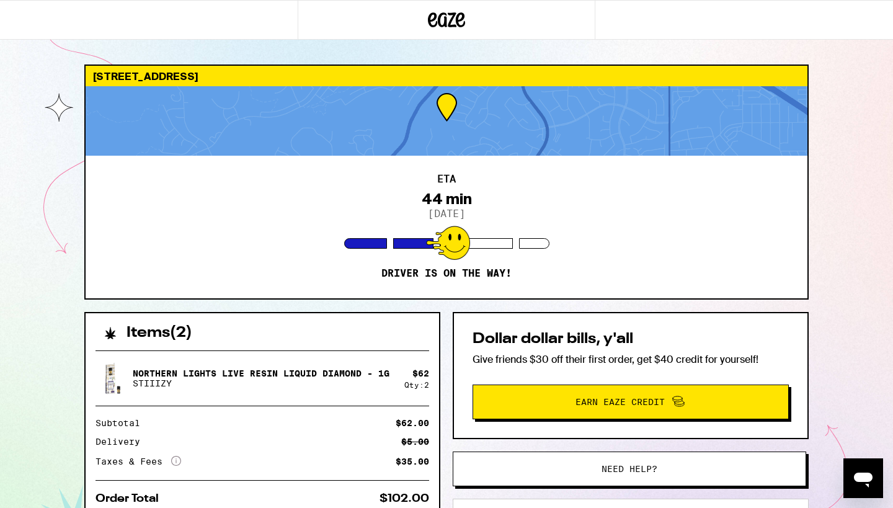
scroll to position [0, 0]
